Goal: Find specific page/section: Find specific page/section

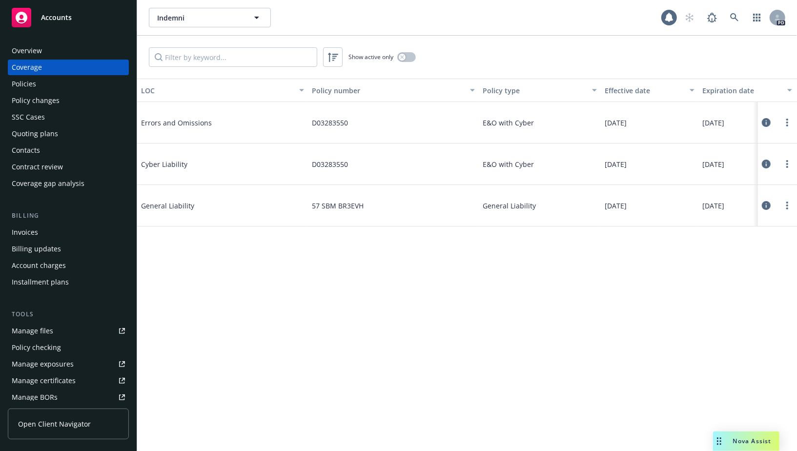
click at [56, 23] on div "Accounts" at bounding box center [68, 18] width 113 height 20
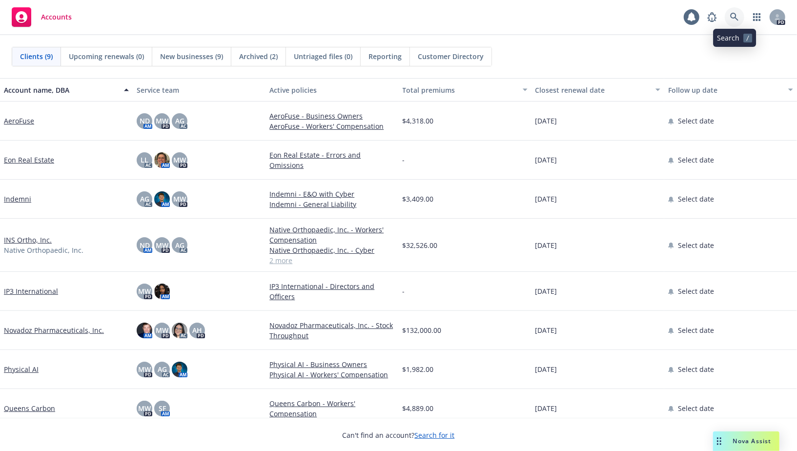
click at [736, 17] on icon at bounding box center [734, 17] width 9 height 9
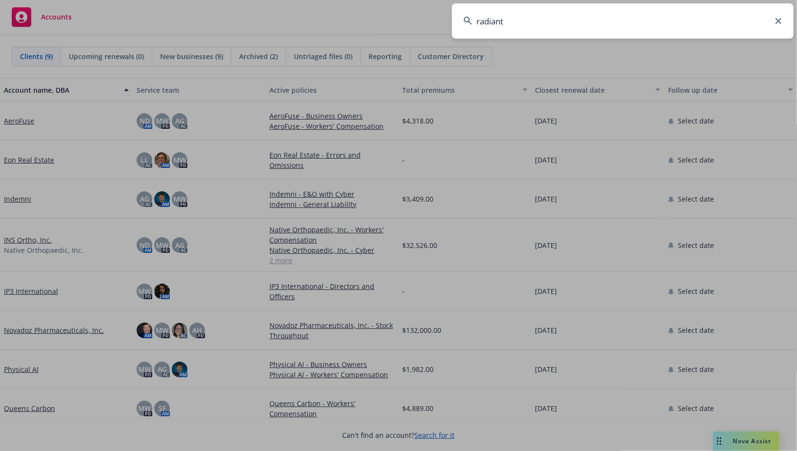
type input "radiant"
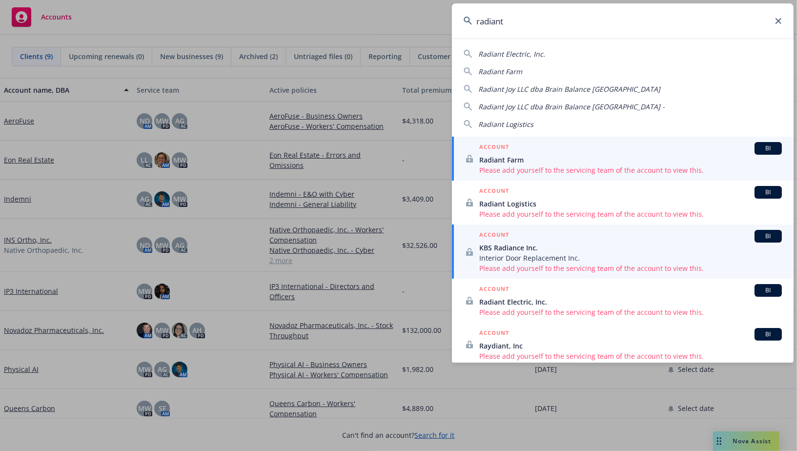
scroll to position [9, 0]
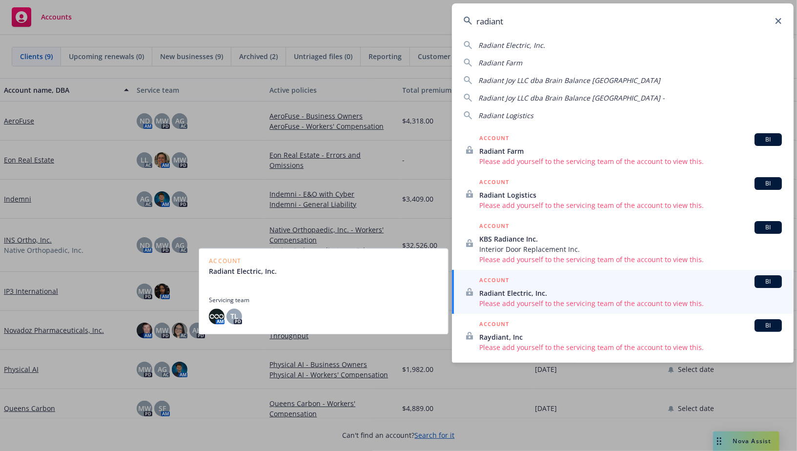
click at [571, 301] on span "Please add yourself to the servicing team of the account to view this." at bounding box center [630, 303] width 303 height 10
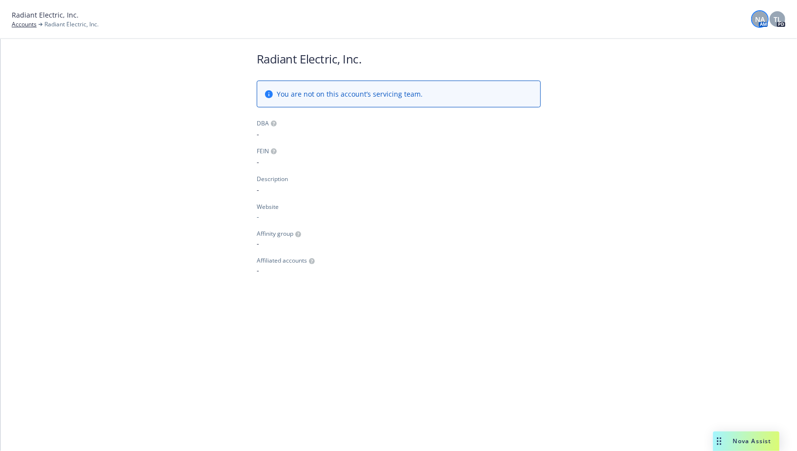
click at [761, 21] on span "NA" at bounding box center [760, 19] width 10 height 10
click at [786, 19] on div "Radiant Electric, Inc. Accounts Radiant Electric, Inc. NA AM TL PD" at bounding box center [398, 19] width 797 height 39
click at [778, 20] on span "TL" at bounding box center [778, 19] width 8 height 10
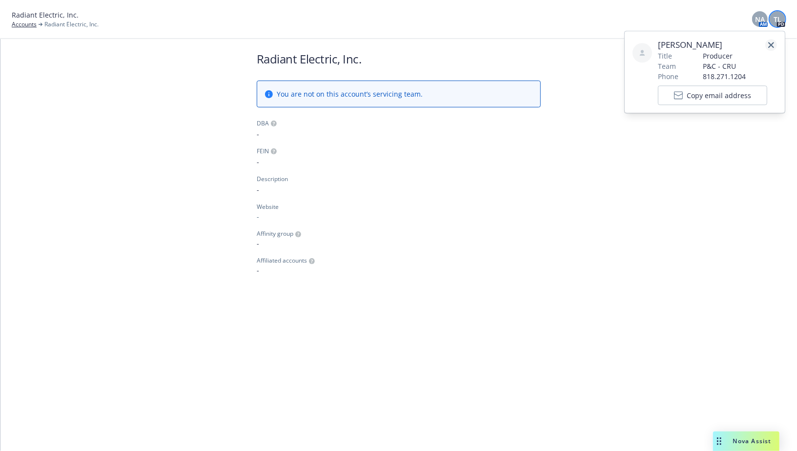
click at [772, 44] on icon "close" at bounding box center [771, 45] width 6 height 6
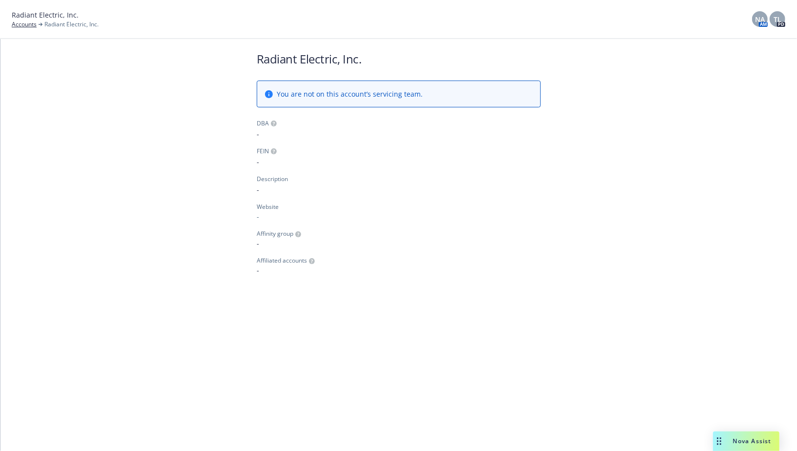
click at [305, 59] on h1 "Radiant Electric, Inc." at bounding box center [399, 59] width 284 height 16
click at [289, 59] on h1 "Radiant Electric, Inc." at bounding box center [399, 59] width 284 height 16
